Goal: Information Seeking & Learning: Check status

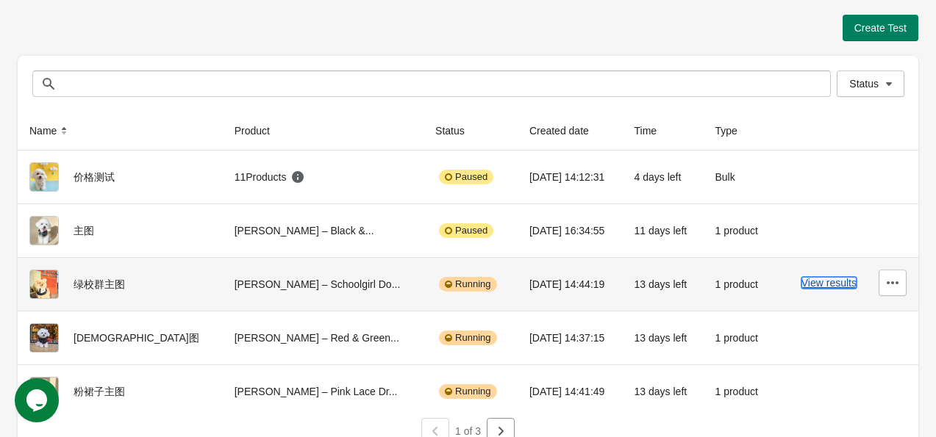
click at [820, 284] on button "View results" at bounding box center [828, 283] width 55 height 12
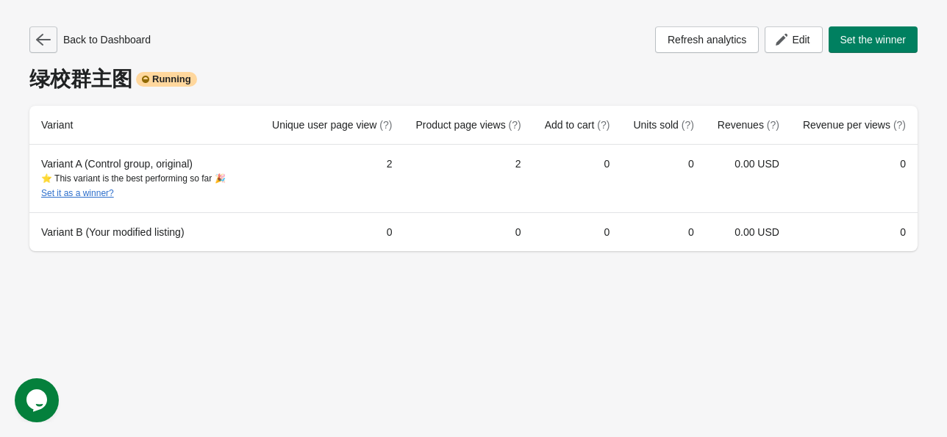
click at [37, 32] on icon "button" at bounding box center [43, 39] width 15 height 15
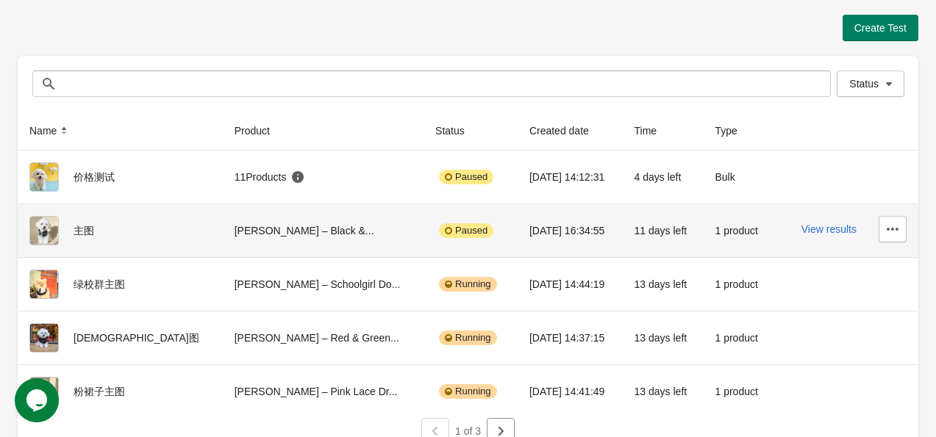
scroll to position [18, 0]
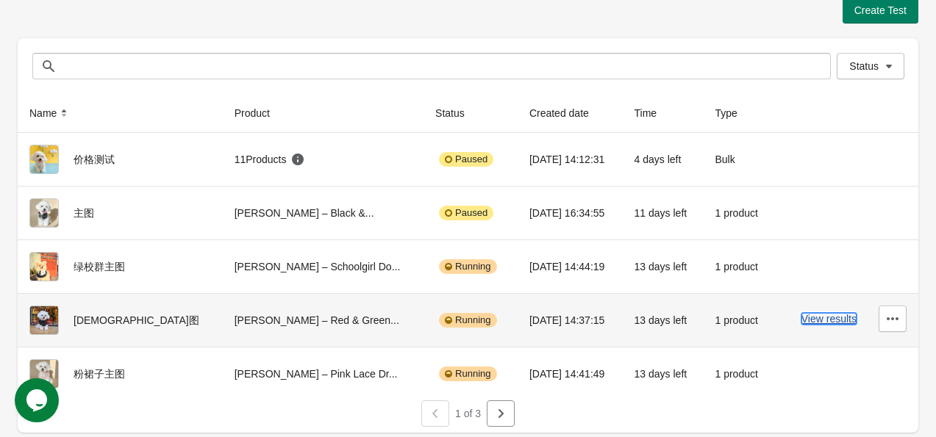
click at [844, 317] on button "View results" at bounding box center [828, 319] width 55 height 12
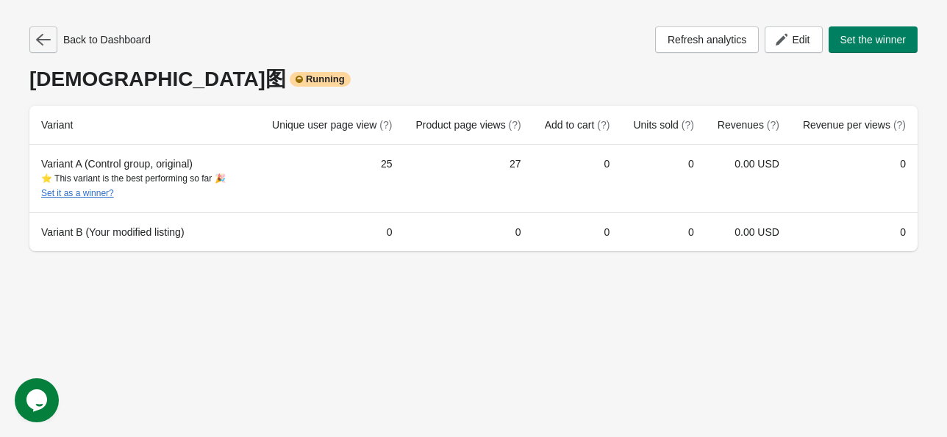
click at [43, 40] on icon "button" at bounding box center [43, 39] width 15 height 15
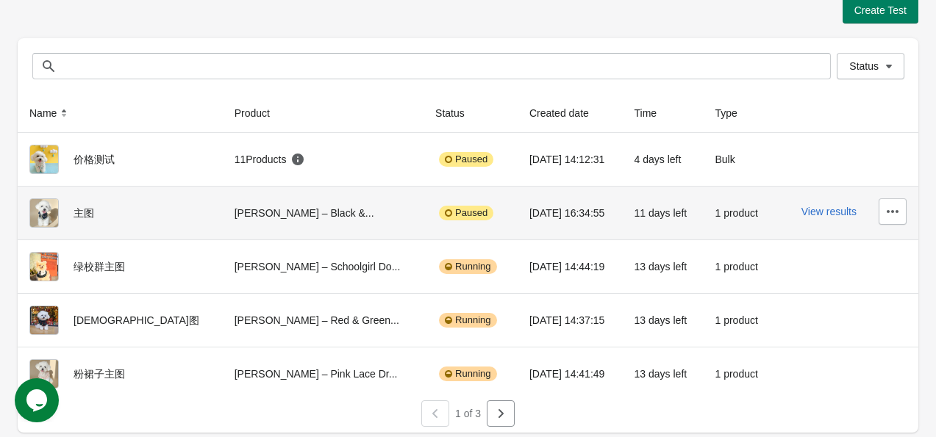
scroll to position [18, 0]
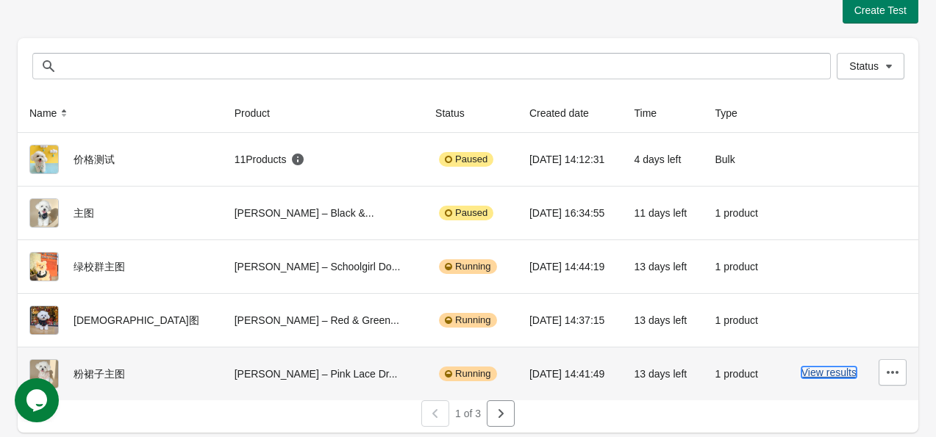
click at [833, 372] on button "View results" at bounding box center [828, 373] width 55 height 12
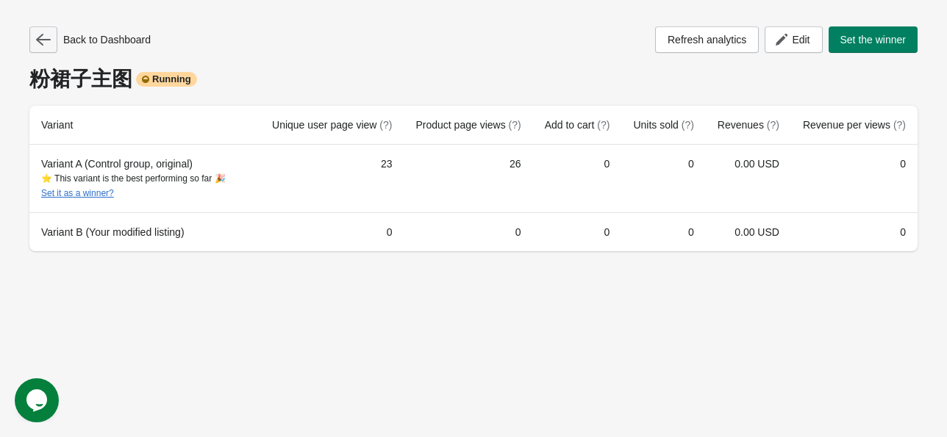
click at [38, 38] on icon "button" at bounding box center [43, 39] width 15 height 15
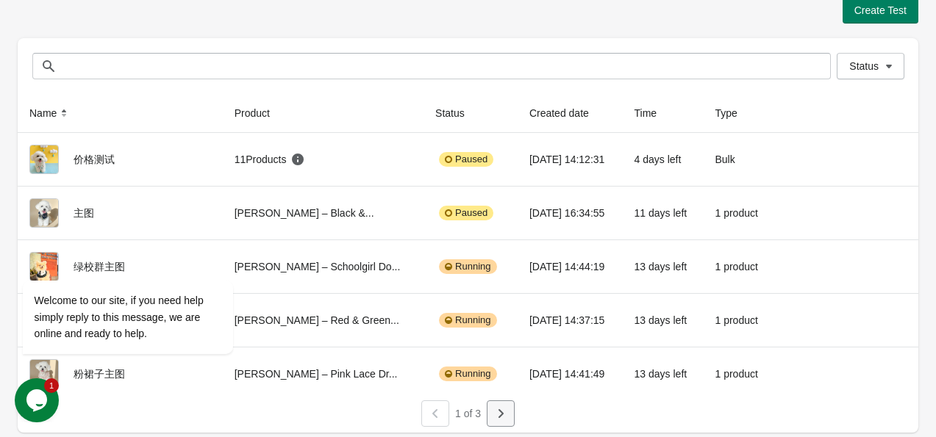
click at [504, 414] on icon "button" at bounding box center [500, 413] width 15 height 15
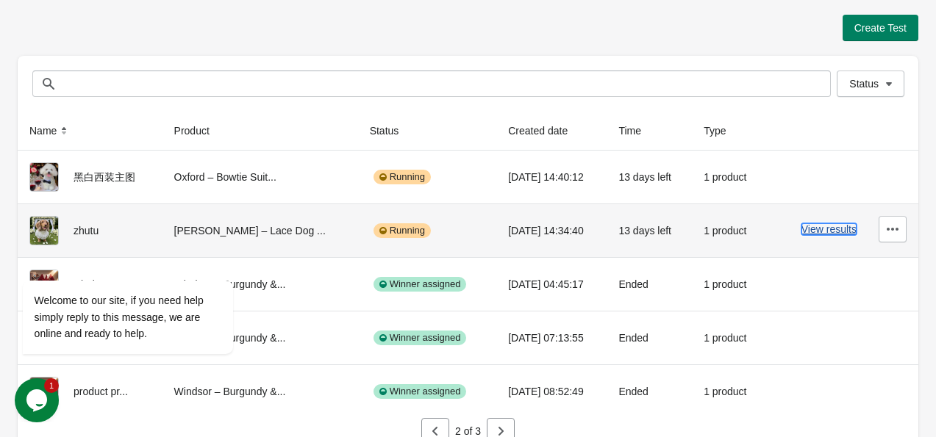
click at [833, 232] on button "View results" at bounding box center [828, 229] width 55 height 12
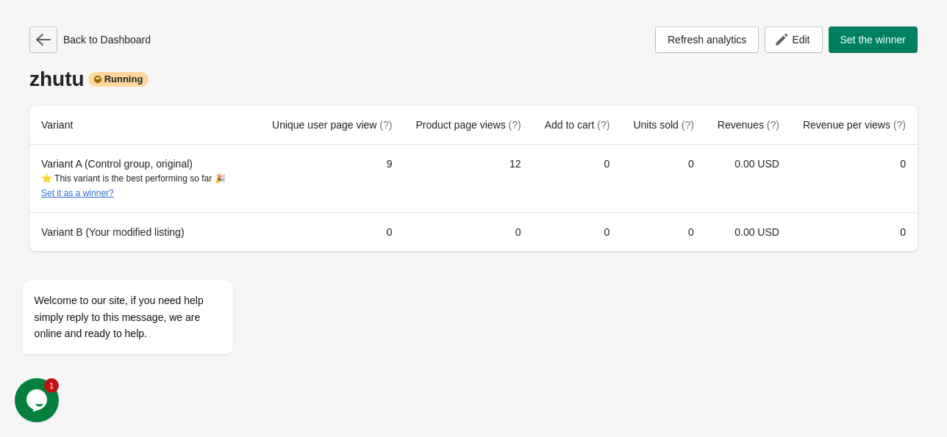
click at [45, 43] on icon "button" at bounding box center [43, 39] width 15 height 15
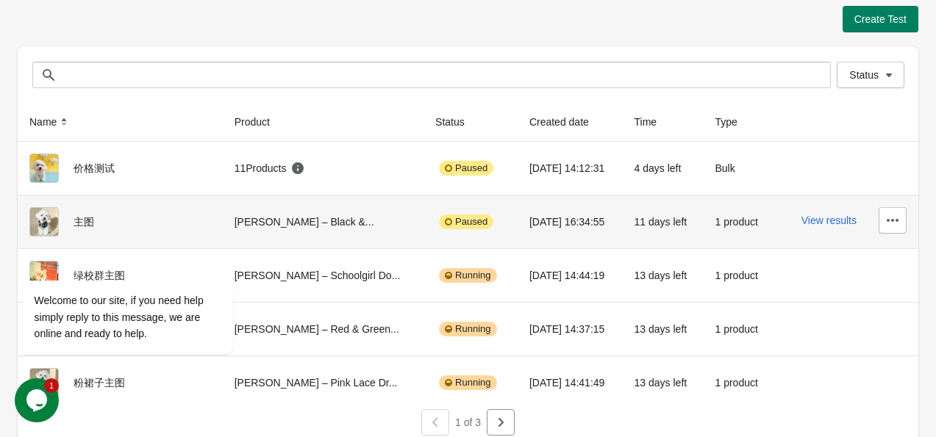
scroll to position [18, 0]
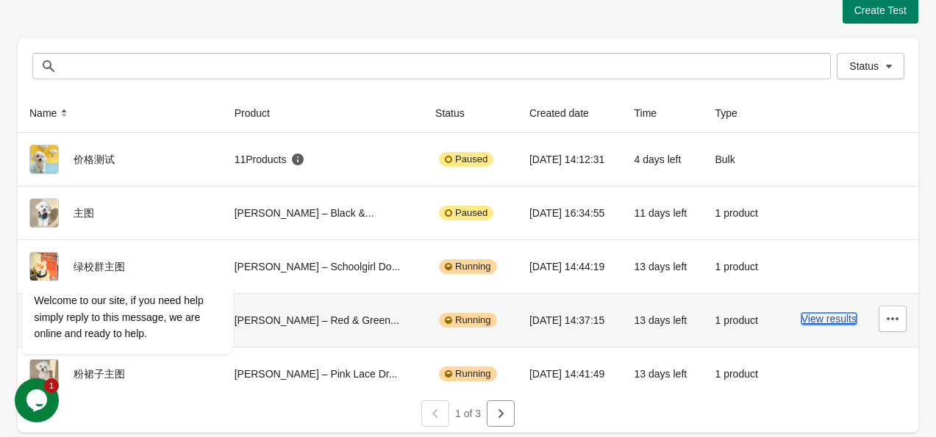
click at [828, 313] on button "View results" at bounding box center [828, 319] width 55 height 12
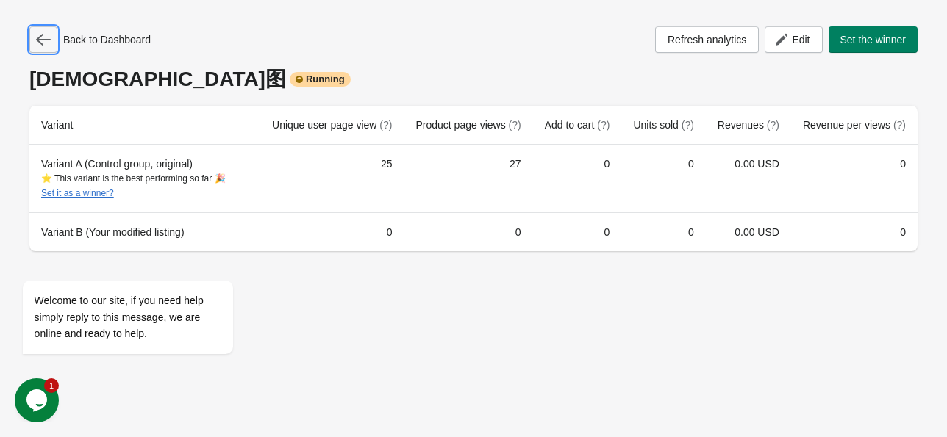
click at [30, 38] on button "button" at bounding box center [43, 39] width 28 height 26
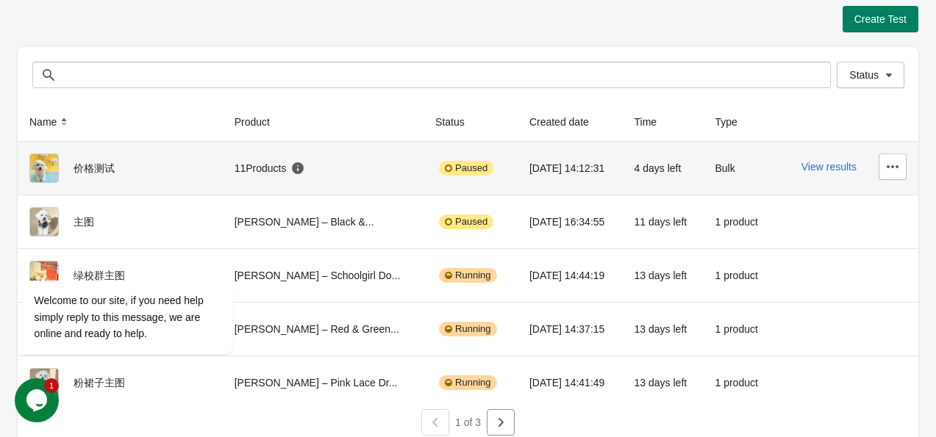
scroll to position [18, 0]
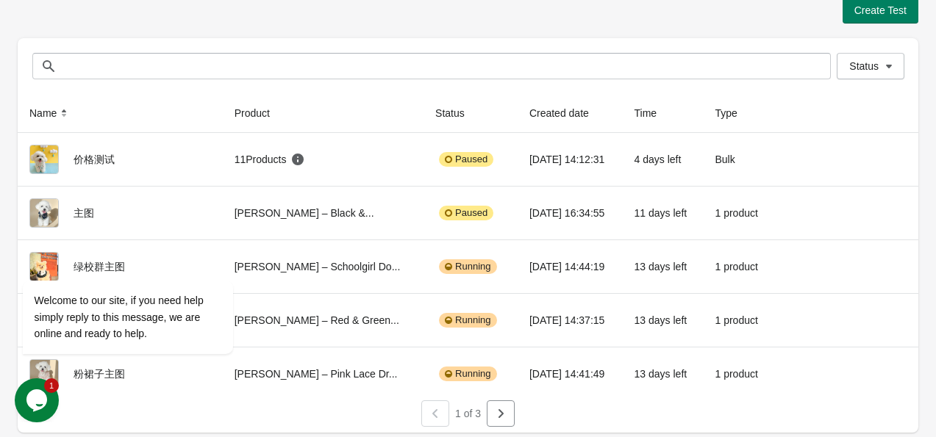
click at [51, 402] on div "Opens Chat This icon Opens the chat window." at bounding box center [37, 401] width 44 height 24
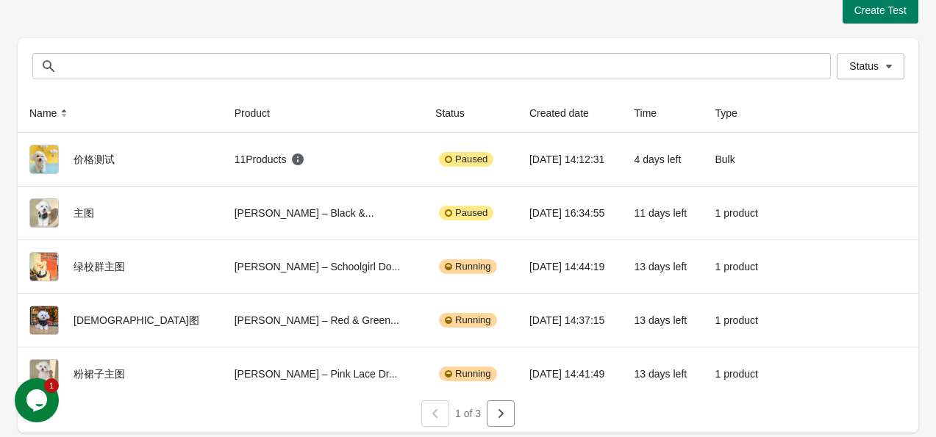
scroll to position [0, 0]
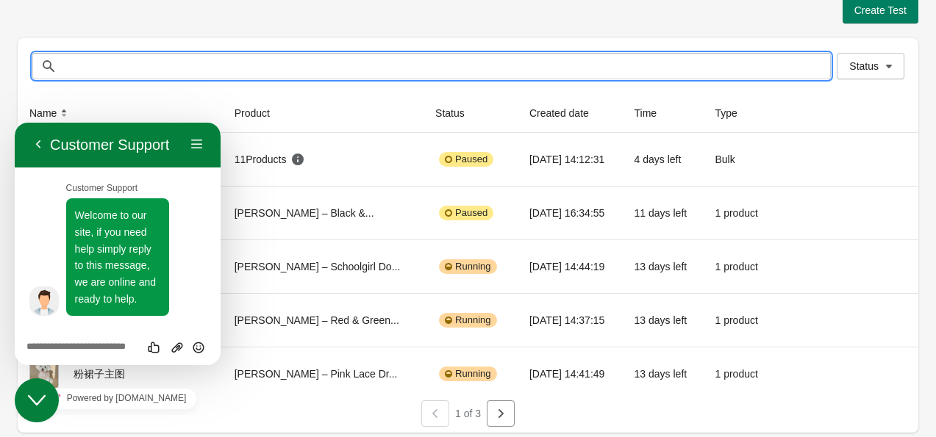
click at [159, 60] on input "text" at bounding box center [446, 66] width 769 height 26
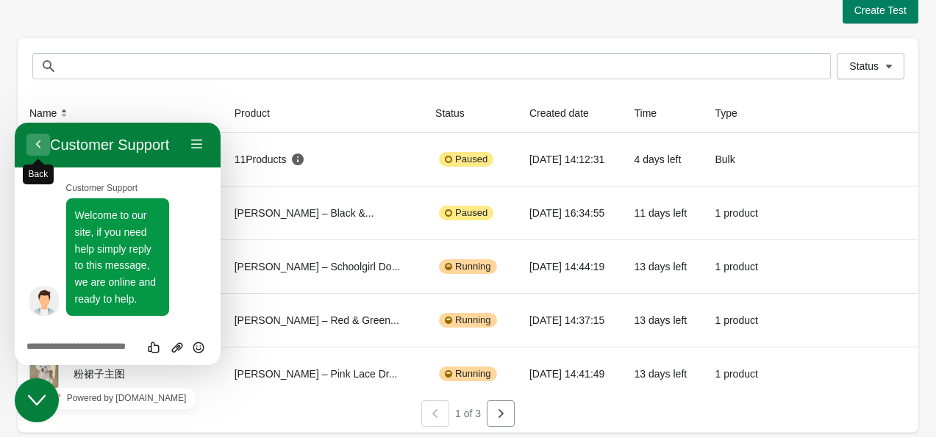
click at [35, 144] on button "Back" at bounding box center [38, 145] width 24 height 22
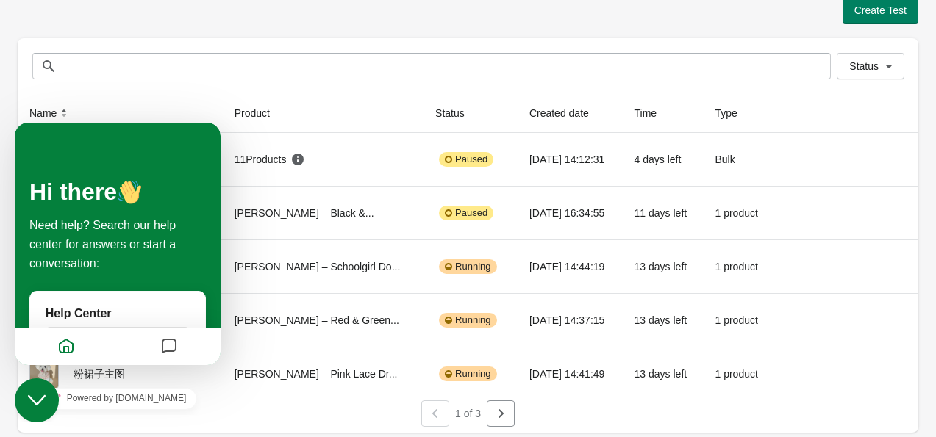
click at [29, 398] on icon "Close Chat This icon closes the chat window." at bounding box center [37, 401] width 18 height 18
